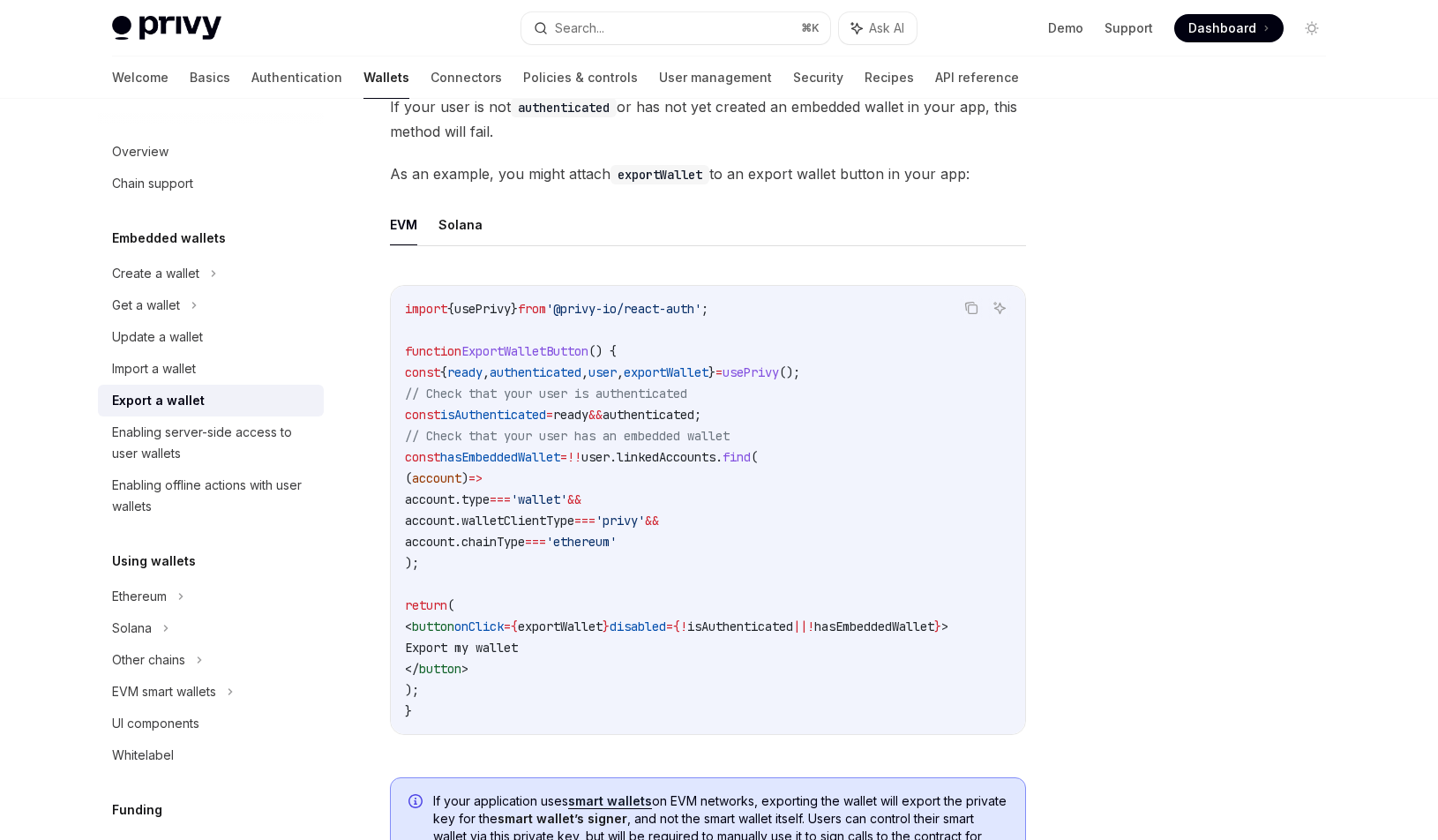
scroll to position [777, 0]
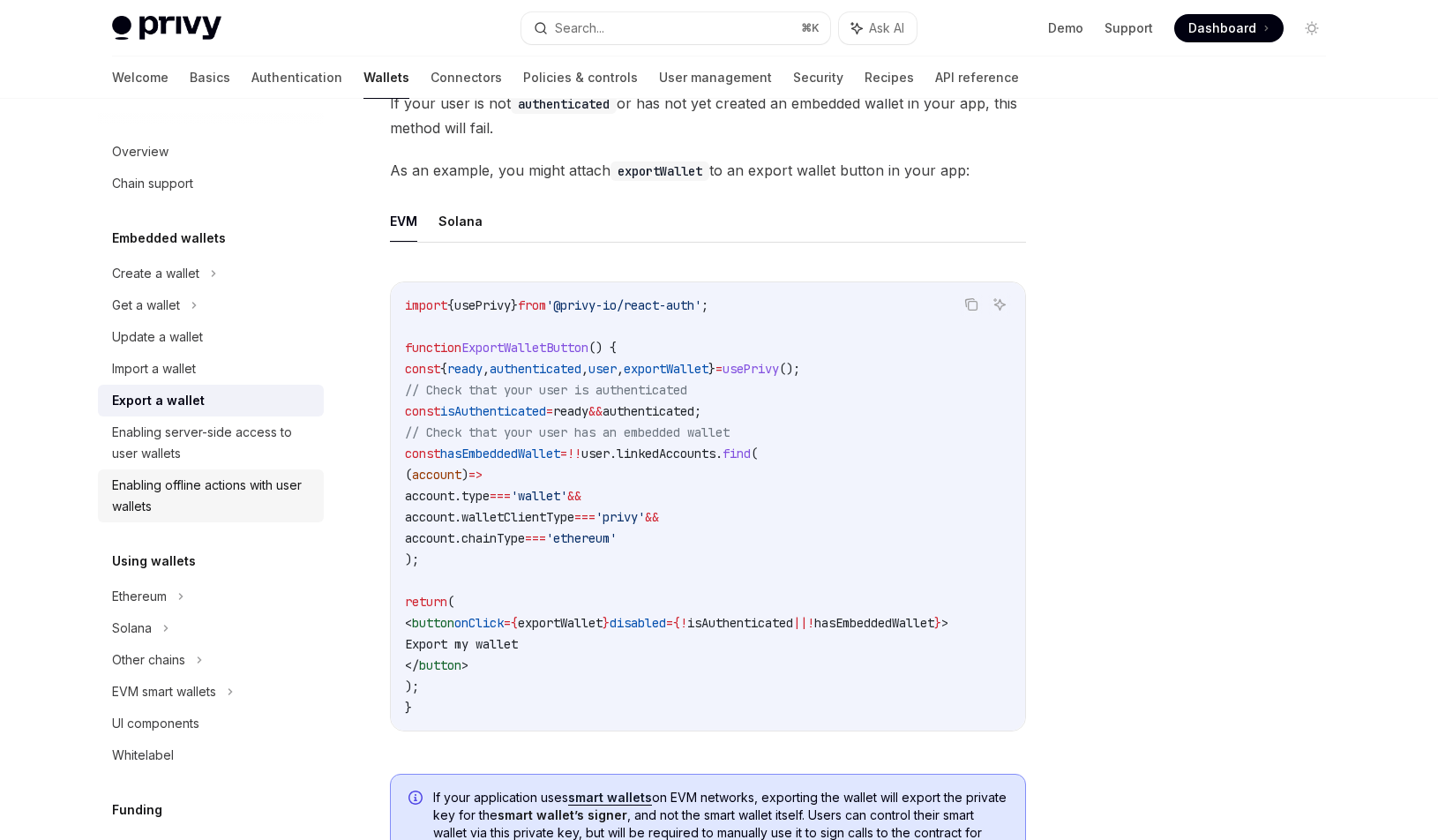
click at [242, 494] on div "Enabling offline actions with user wallets" at bounding box center [212, 496] width 201 height 43
type textarea "*"
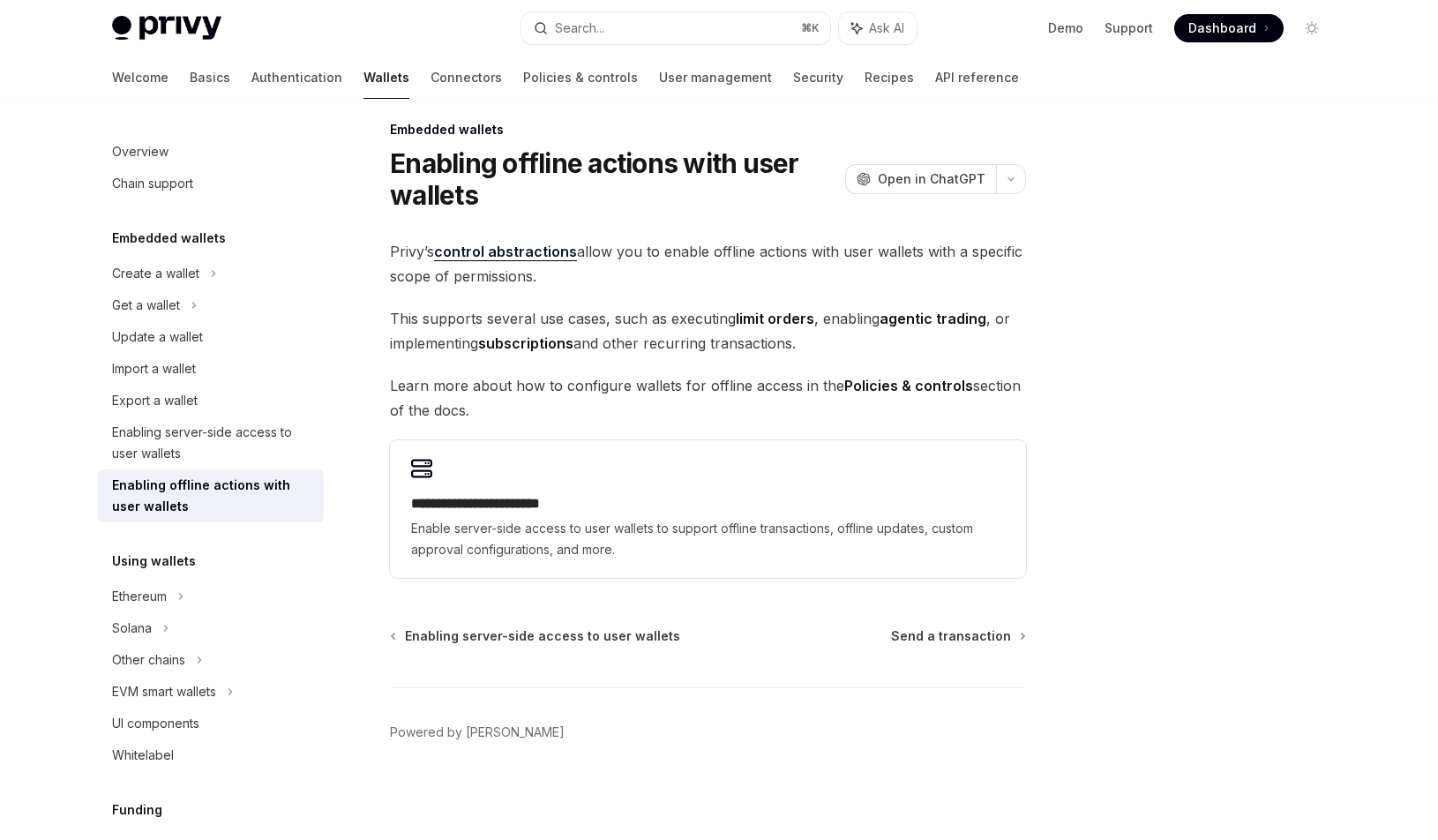
click at [1267, 219] on div at bounding box center [1206, 487] width 268 height 705
click at [1240, 264] on div at bounding box center [1206, 487] width 268 height 705
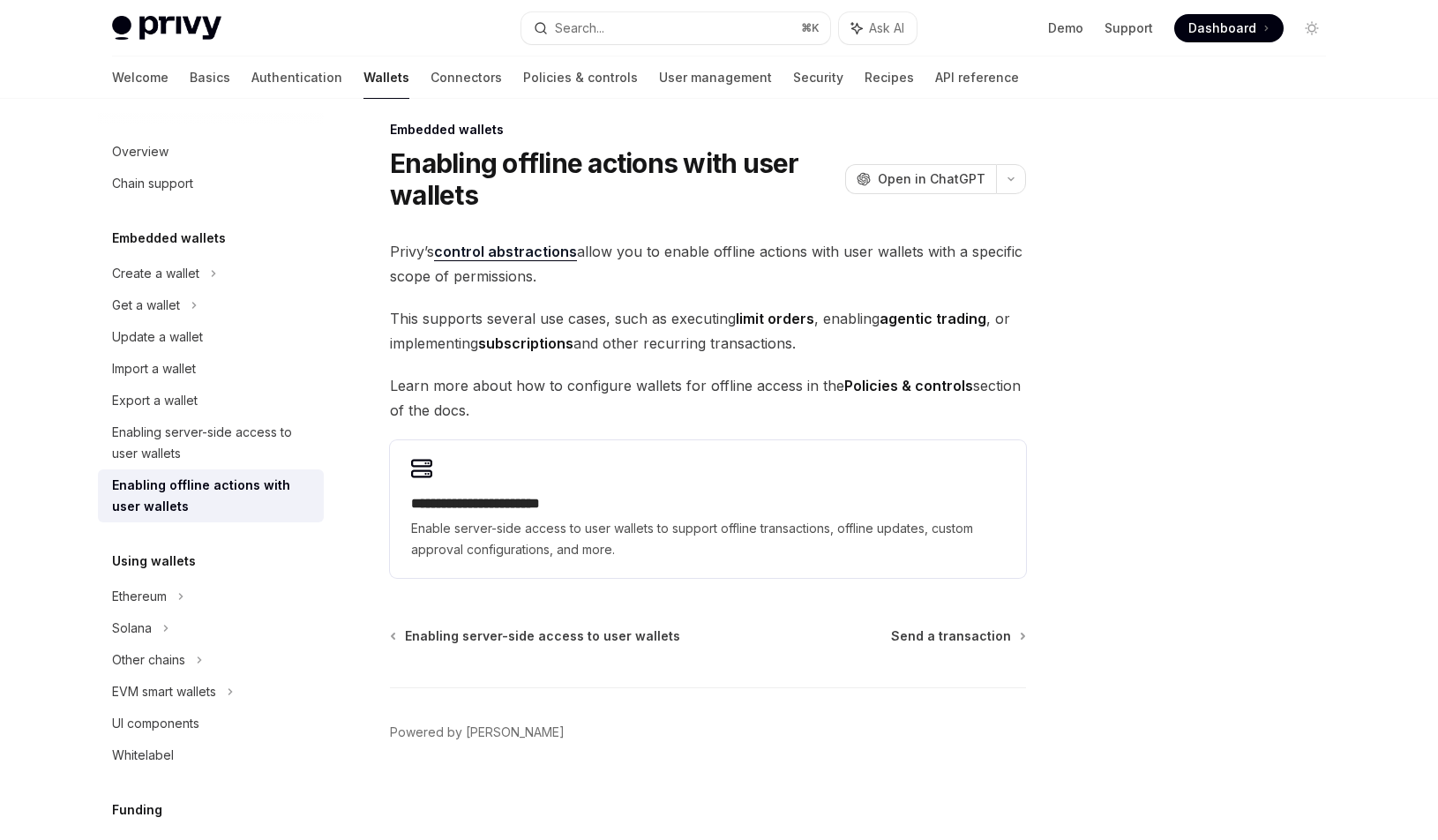
click at [1240, 264] on div at bounding box center [1206, 487] width 268 height 705
click at [1201, 302] on div at bounding box center [1206, 487] width 268 height 705
